Goal: Information Seeking & Learning: Learn about a topic

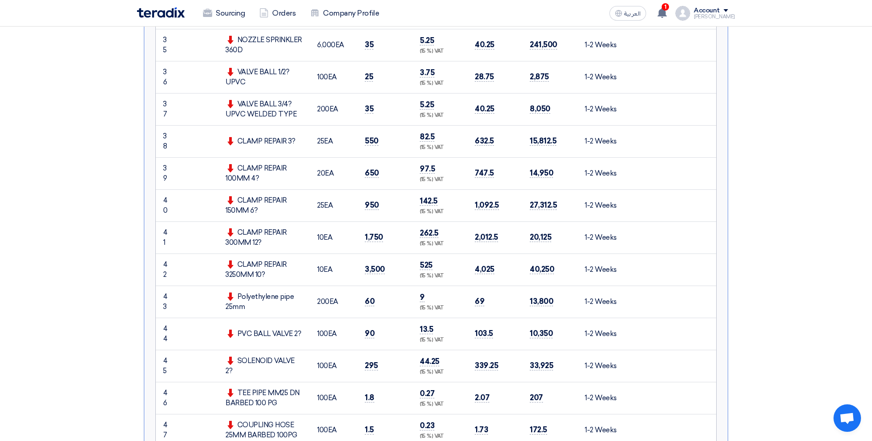
scroll to position [1650, 0]
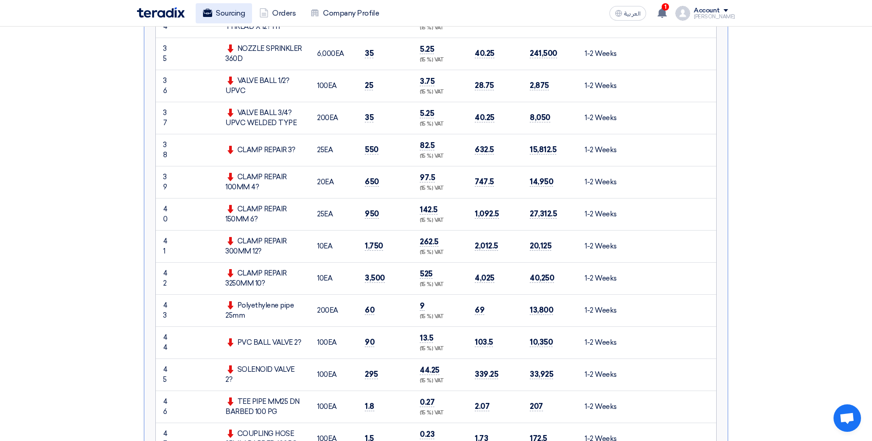
click at [240, 20] on link "Sourcing" at bounding box center [224, 13] width 56 height 20
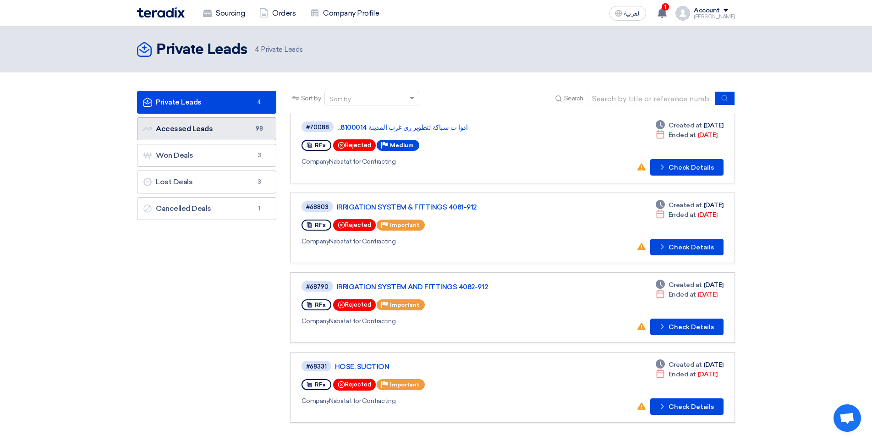
click at [212, 130] on link "Accessed Leads Accessed Leads 98" at bounding box center [206, 128] width 139 height 23
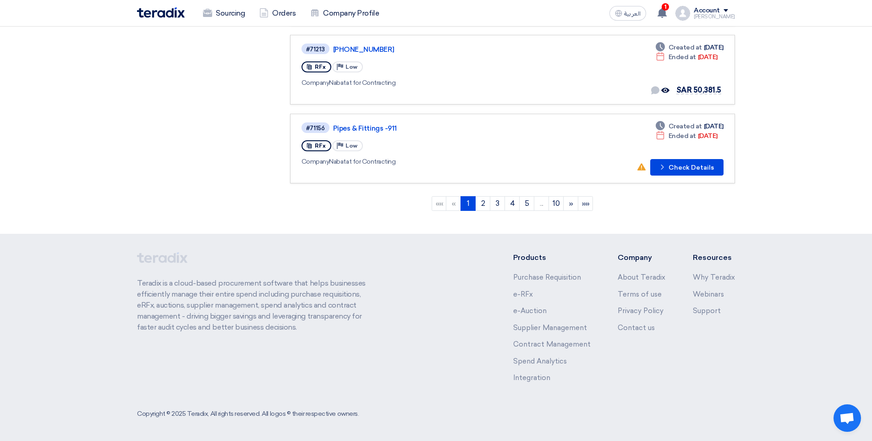
scroll to position [709, 0]
click at [555, 201] on link "10" at bounding box center [556, 203] width 15 height 15
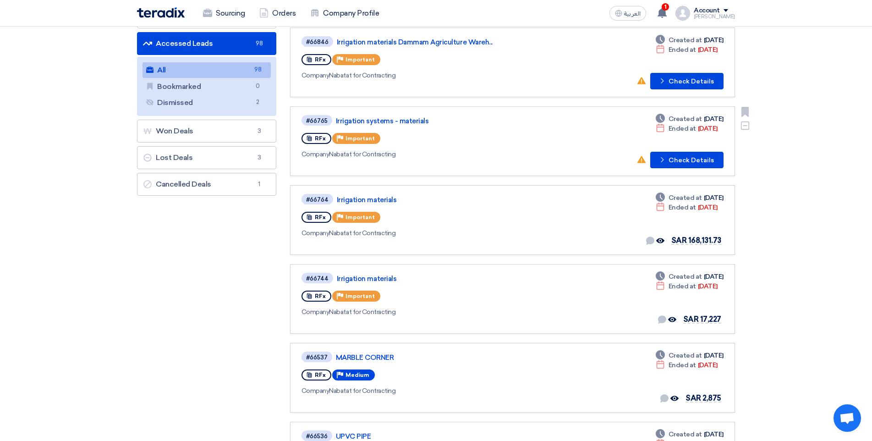
scroll to position [93, 0]
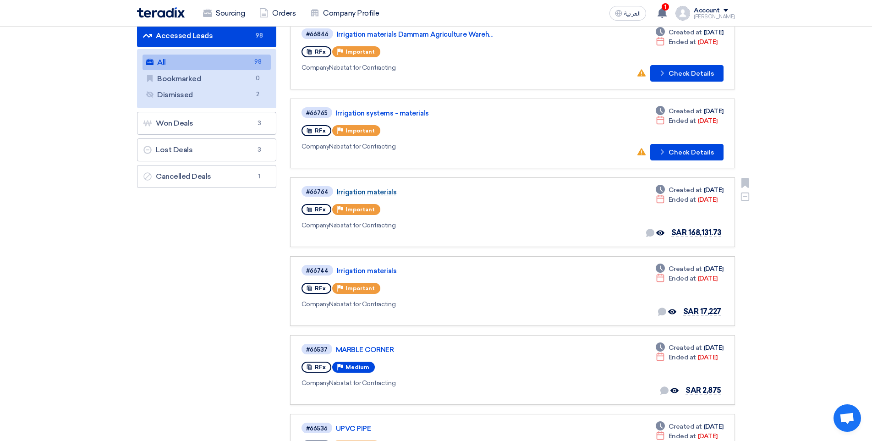
click at [365, 191] on link "Irrigation materials" at bounding box center [451, 192] width 229 height 8
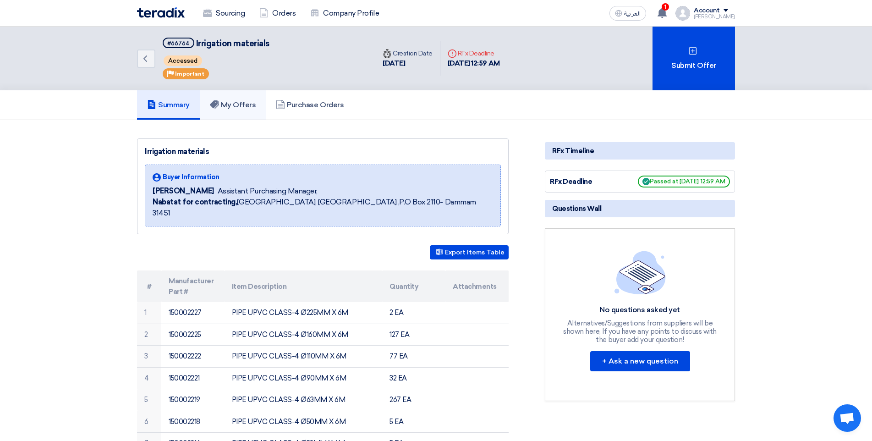
drag, startPoint x: 241, startPoint y: 110, endPoint x: 247, endPoint y: 110, distance: 6.0
click at [241, 110] on link "My Offers" at bounding box center [233, 104] width 66 height 29
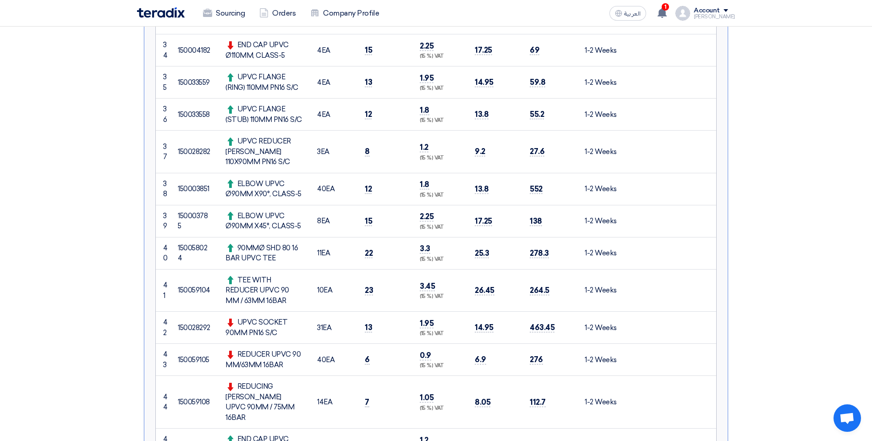
scroll to position [1466, 0]
click at [243, 16] on link "Sourcing" at bounding box center [224, 13] width 56 height 20
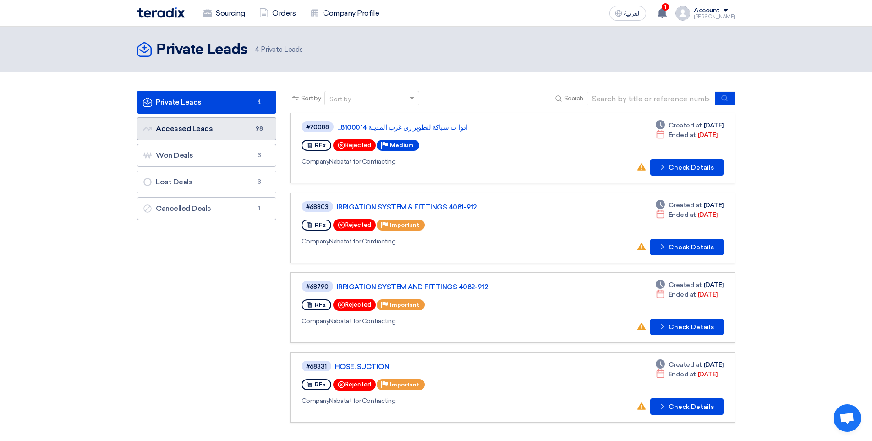
click at [227, 127] on link "Accessed Leads Accessed Leads 98" at bounding box center [206, 128] width 139 height 23
